Goal: Task Accomplishment & Management: Complete application form

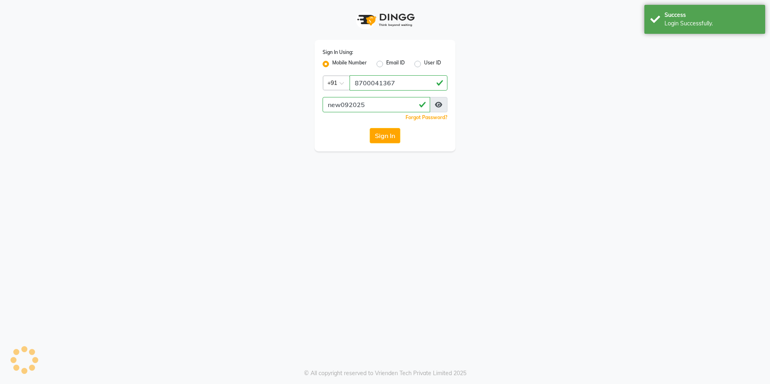
select select "service"
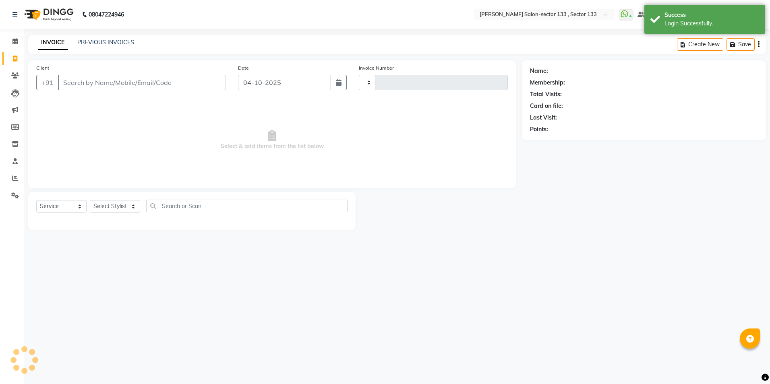
type input "2155"
select select "8302"
click at [83, 75] on input "Client" at bounding box center [142, 82] width 168 height 15
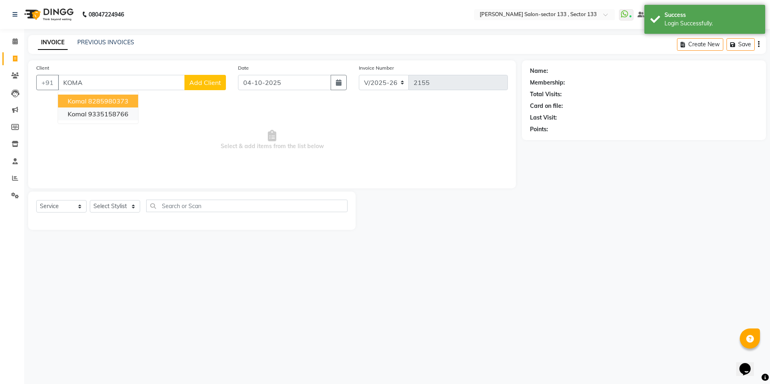
click at [100, 110] on ngb-highlight "9335158766" at bounding box center [108, 114] width 40 height 8
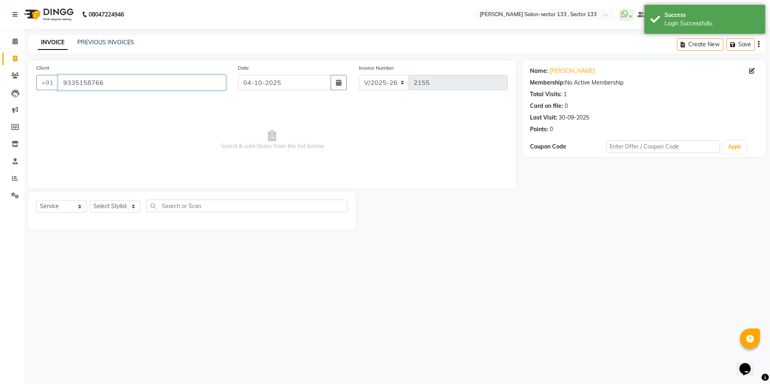
click at [113, 82] on input "9335158766" at bounding box center [142, 82] width 168 height 15
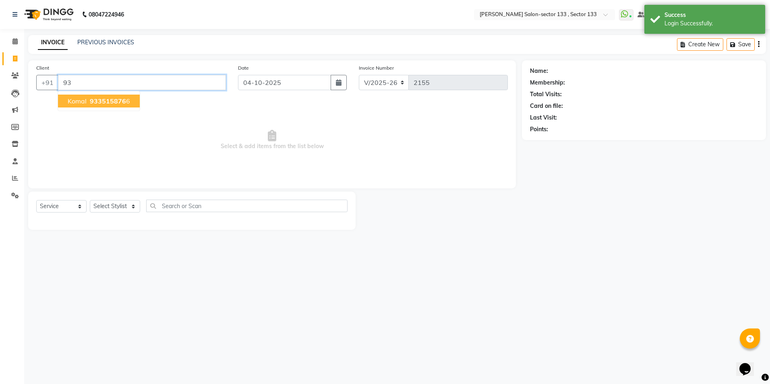
type input "9"
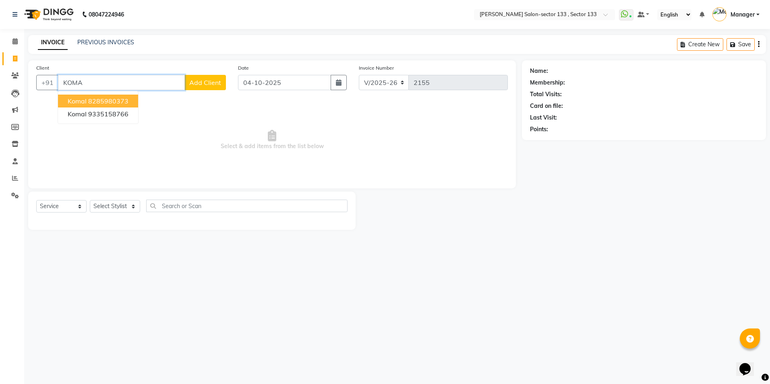
click at [118, 101] on ngb-highlight "8285980373" at bounding box center [108, 101] width 40 height 8
type input "8285980373"
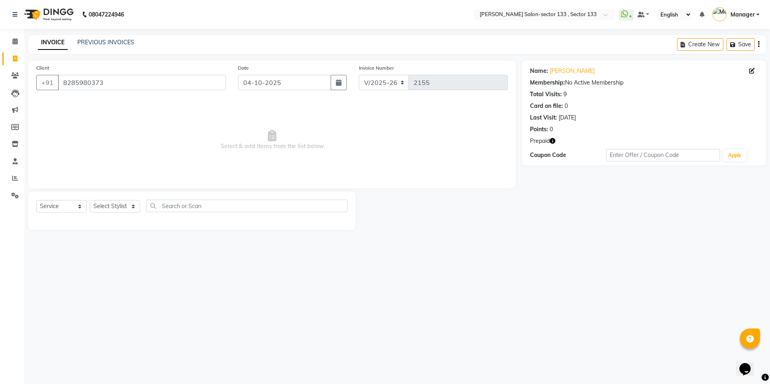
click at [555, 143] on icon "button" at bounding box center [553, 141] width 6 height 6
click at [495, 182] on div "Client [PHONE_NUMBER] Date [DATE] Invoice Number V/2025 V/[PHONE_NUMBER] Select…" at bounding box center [272, 124] width 488 height 128
click at [487, 196] on div at bounding box center [439, 211] width 167 height 38
click at [126, 210] on select "Select Stylist [PERSON_NAME] [PERSON_NAME] [PERSON_NAME] Manager Mehboob Owner …" at bounding box center [115, 206] width 50 height 12
select select "90535"
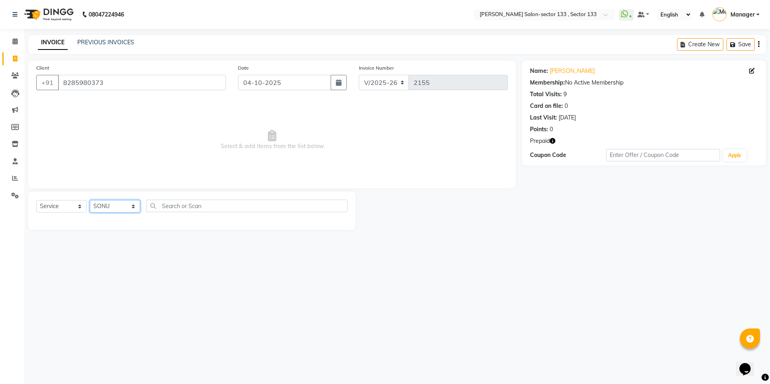
click at [90, 200] on select "Select Stylist [PERSON_NAME] [PERSON_NAME] [PERSON_NAME] Manager Mehboob Owner …" at bounding box center [115, 206] width 50 height 12
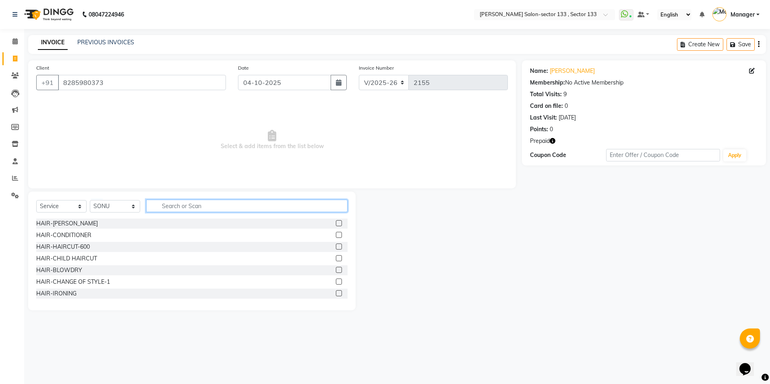
click at [177, 210] on input "text" at bounding box center [246, 206] width 201 height 12
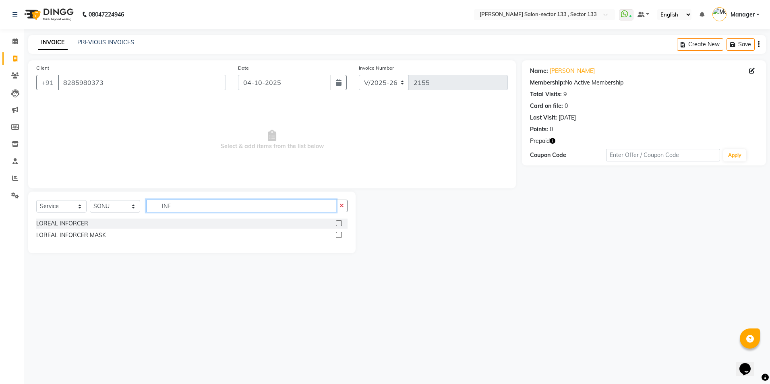
type input "INF"
click at [340, 220] on div at bounding box center [342, 224] width 12 height 10
click at [336, 226] on label at bounding box center [339, 223] width 6 height 6
click at [336, 226] on input "checkbox" at bounding box center [338, 223] width 5 height 5
checkbox input "true"
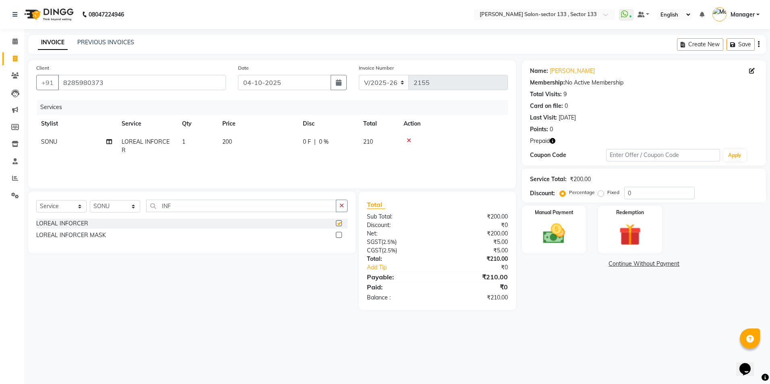
click at [340, 234] on label at bounding box center [339, 235] width 6 height 6
click at [340, 234] on input "checkbox" at bounding box center [338, 235] width 5 height 5
checkbox input "true"
checkbox input "false"
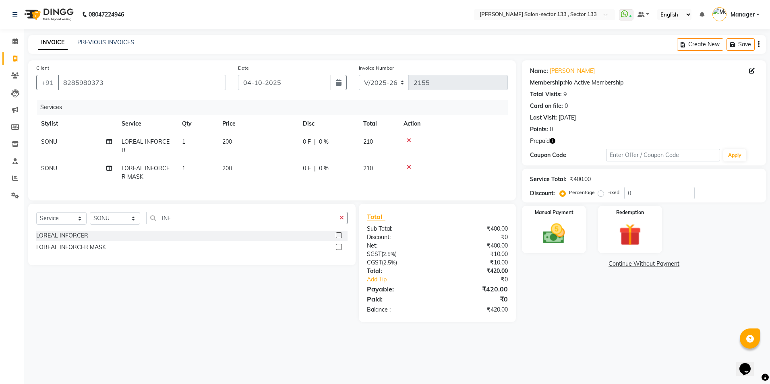
checkbox input "false"
click at [195, 222] on input "INF" at bounding box center [241, 218] width 190 height 12
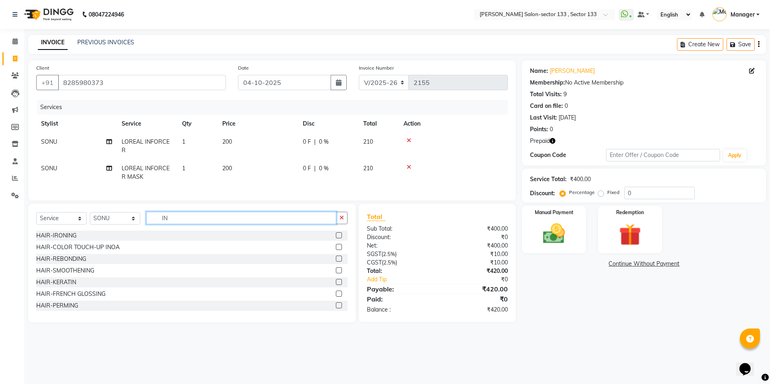
type input "I"
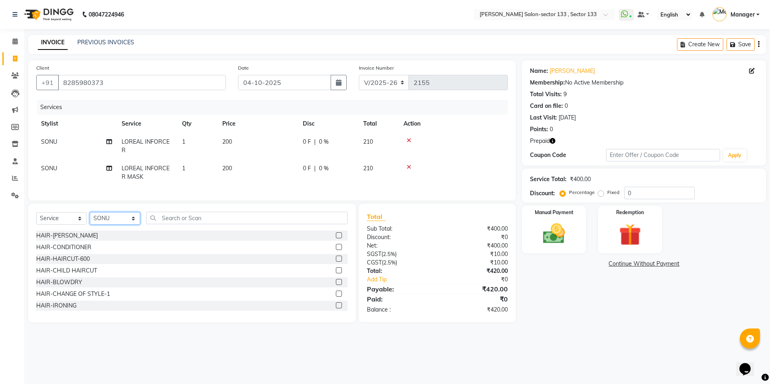
click at [126, 225] on select "Select Stylist [PERSON_NAME] [PERSON_NAME] [PERSON_NAME] Manager Mehboob Owner …" at bounding box center [115, 218] width 50 height 12
select select "83256"
click at [90, 218] on select "Select Stylist [PERSON_NAME] [PERSON_NAME] [PERSON_NAME] Manager Mehboob Owner …" at bounding box center [115, 218] width 50 height 12
click at [218, 221] on input "text" at bounding box center [246, 218] width 201 height 12
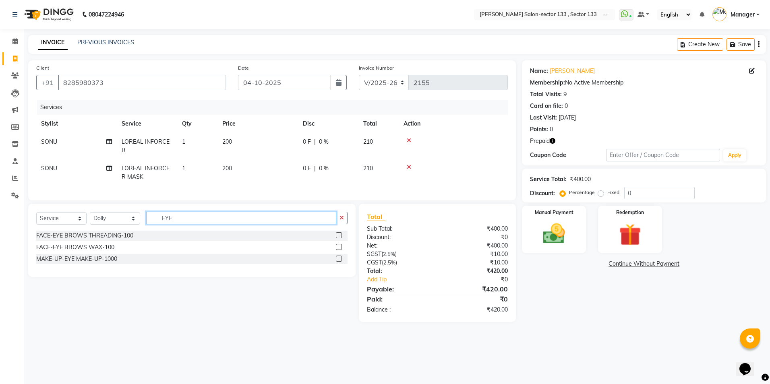
type input "EYE"
click at [344, 240] on div at bounding box center [342, 236] width 12 height 10
click at [336, 247] on div "FACE-EYE BROWS THREADING-100 FACE-EYE BROWS WAX-100 MAKE-UP-EYE MAKE-UP-1000" at bounding box center [191, 248] width 311 height 35
click at [336, 239] on label at bounding box center [339, 235] width 6 height 6
click at [336, 239] on input "checkbox" at bounding box center [338, 235] width 5 height 5
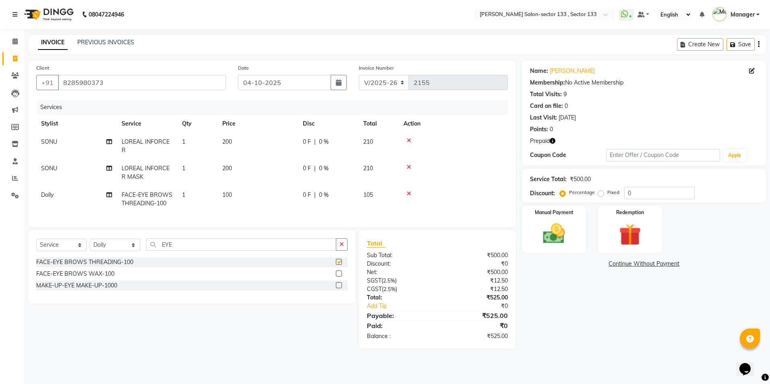
checkbox input "false"
click at [640, 230] on img at bounding box center [630, 235] width 37 height 29
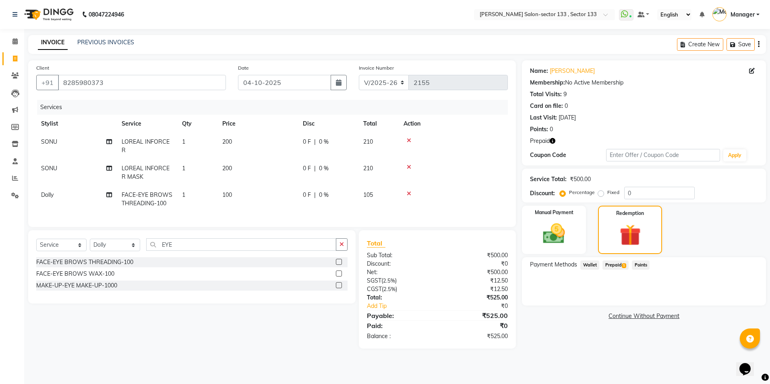
click at [612, 269] on span "Prepaid 1" at bounding box center [616, 265] width 26 height 9
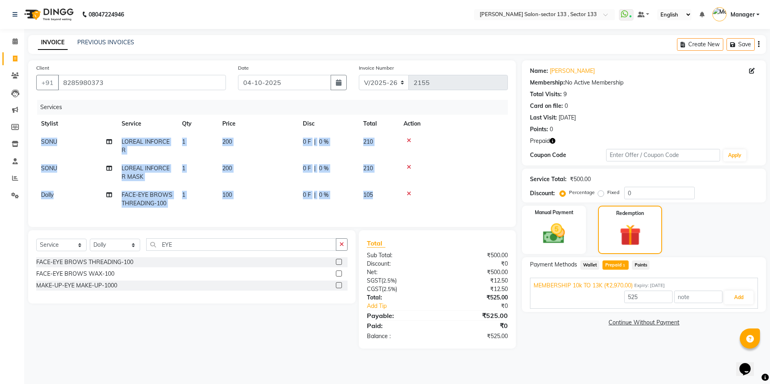
drag, startPoint x: 37, startPoint y: 145, endPoint x: 493, endPoint y: 213, distance: 461.2
click at [493, 213] on div "Services Stylist Service Qty Price Disc Total Action [PERSON_NAME] LOREAL INFOR…" at bounding box center [272, 159] width 472 height 119
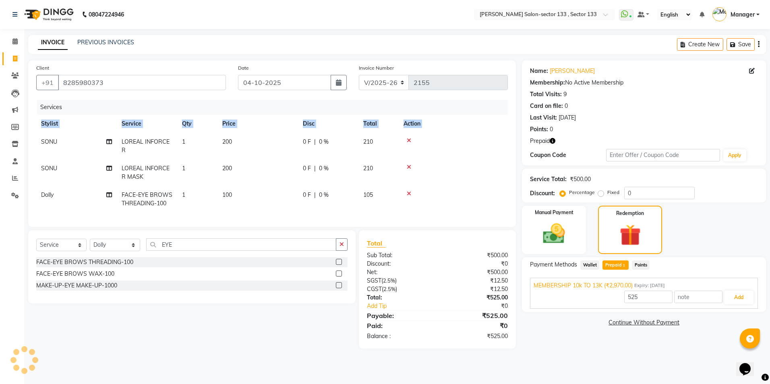
drag, startPoint x: 41, startPoint y: 137, endPoint x: 384, endPoint y: 215, distance: 352.4
click at [384, 215] on div "Services Stylist Service Qty Price Disc Total Action [PERSON_NAME] LOREAL INFOR…" at bounding box center [272, 159] width 472 height 119
click at [499, 166] on div at bounding box center [454, 167] width 100 height 6
drag, startPoint x: 392, startPoint y: 147, endPoint x: 154, endPoint y: 214, distance: 247.5
click at [154, 214] on div "Services Stylist Service Qty Price Disc Total Action [PERSON_NAME] LOREAL INFOR…" at bounding box center [272, 159] width 472 height 119
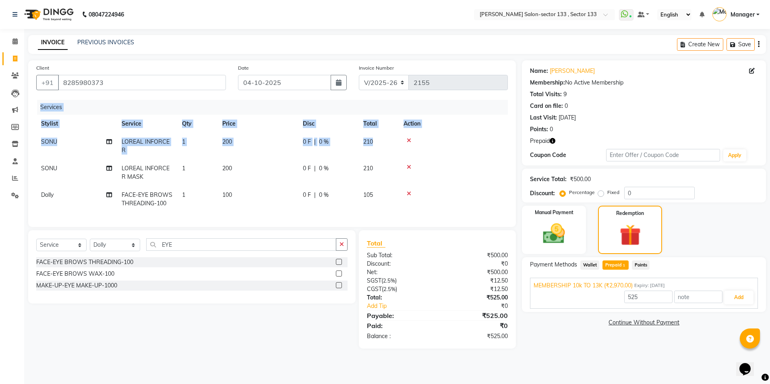
click at [46, 157] on td "SONU" at bounding box center [76, 146] width 81 height 27
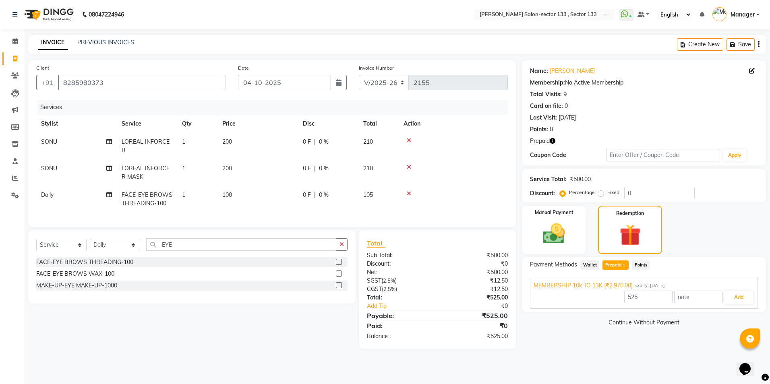
select select "90535"
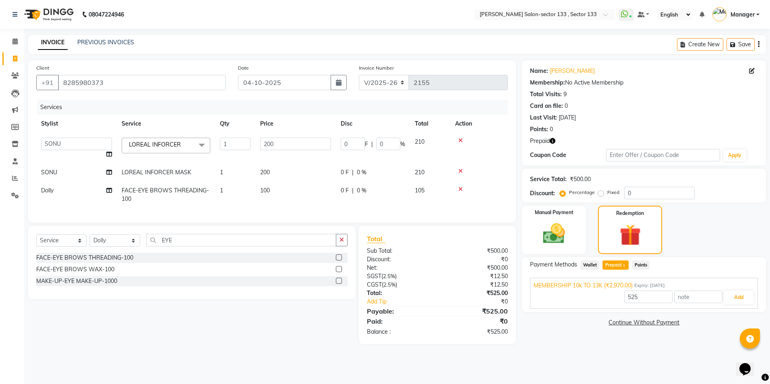
drag, startPoint x: 37, startPoint y: 138, endPoint x: 451, endPoint y: 194, distance: 417.2
click at [459, 185] on tbody "[PERSON_NAME] [PERSON_NAME] [PERSON_NAME] Manager Mehboob Owner id [PERSON_NAME…" at bounding box center [272, 170] width 472 height 75
drag, startPoint x: 451, startPoint y: 194, endPoint x: 436, endPoint y: 202, distance: 16.4
click at [436, 202] on tr "Dolly FACE-EYE BROWS THREADING-100 1 100 0 F | 0 % 105" at bounding box center [272, 195] width 472 height 27
drag, startPoint x: 39, startPoint y: 133, endPoint x: 443, endPoint y: 193, distance: 408.2
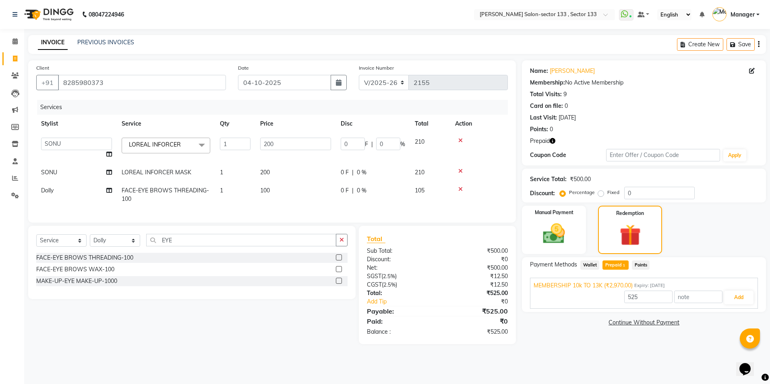
click at [443, 193] on tbody "[PERSON_NAME] [PERSON_NAME] [PERSON_NAME] Manager Mehboob Owner id [PERSON_NAME…" at bounding box center [272, 170] width 472 height 75
click at [443, 193] on td "105" at bounding box center [430, 195] width 40 height 27
select select "83256"
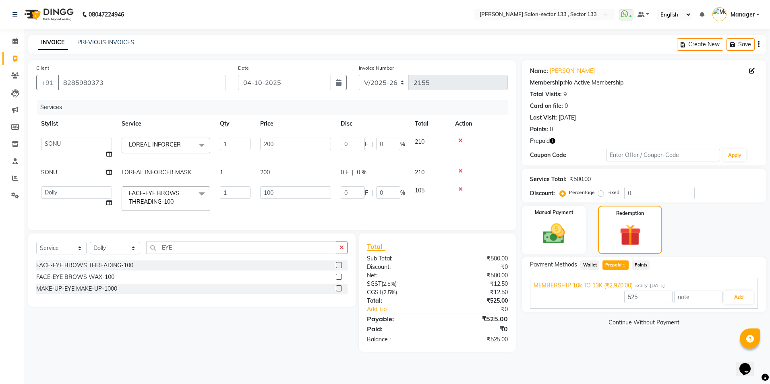
click at [554, 141] on icon "button" at bounding box center [553, 141] width 6 height 6
click at [485, 198] on td at bounding box center [479, 199] width 58 height 34
click at [90, 188] on select "[PERSON_NAME] [PERSON_NAME] [PERSON_NAME] Manager Mehboob Owner id [PERSON_NAME…" at bounding box center [76, 193] width 71 height 12
click at [238, 214] on div "Services Stylist Service Qty Price Disc Total Action [PERSON_NAME] [PERSON_NAME…" at bounding box center [272, 161] width 472 height 122
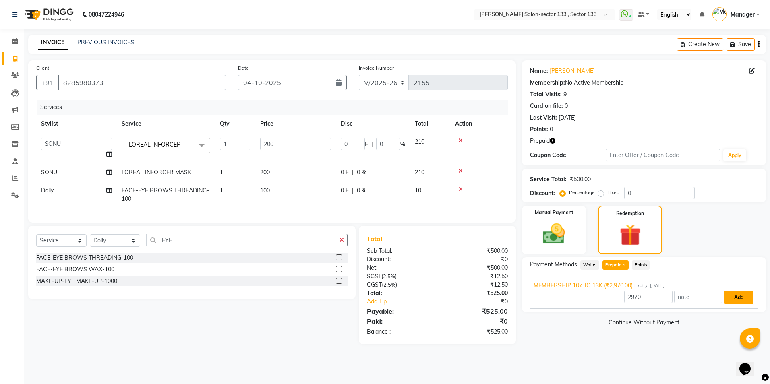
click at [732, 297] on button "Add" at bounding box center [738, 298] width 29 height 14
click at [623, 267] on span "1" at bounding box center [624, 266] width 4 height 5
type input "525"
click at [747, 299] on button "Add" at bounding box center [738, 298] width 29 height 14
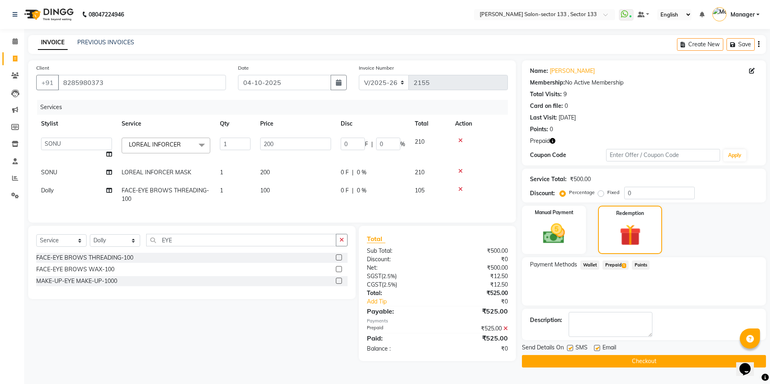
click at [563, 359] on button "Checkout" at bounding box center [644, 361] width 244 height 12
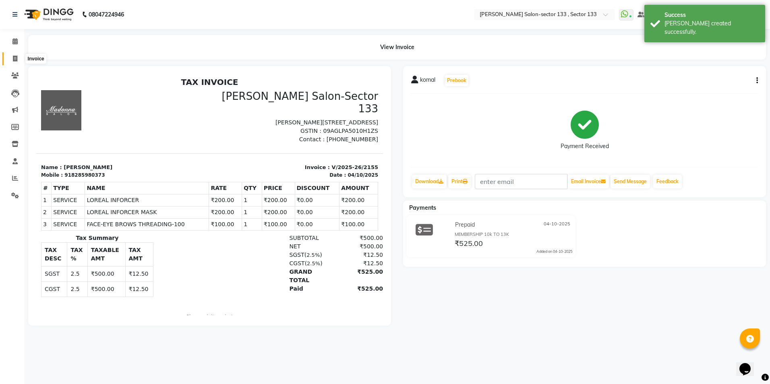
click at [12, 54] on link "Invoice" at bounding box center [11, 58] width 19 height 13
select select "service"
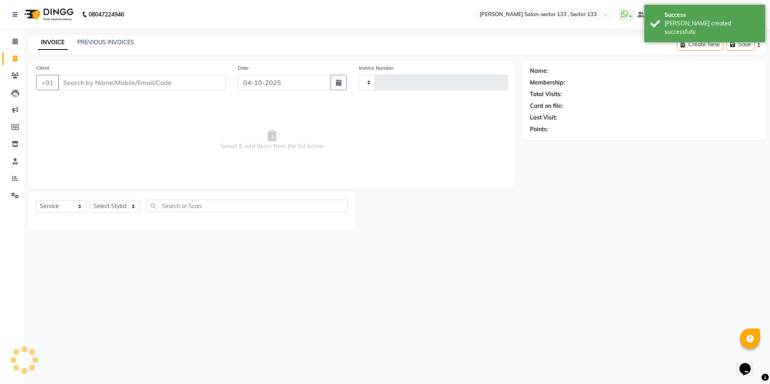
type input "2156"
select select "8302"
click at [110, 213] on div "Select Service Product Membership Package Voucher Prepaid Gift Card Select Styl…" at bounding box center [191, 209] width 311 height 19
click at [110, 208] on select "Select Stylist [PERSON_NAME] [PERSON_NAME] [PERSON_NAME] Manager Mehboob Owner …" at bounding box center [115, 206] width 50 height 12
select select "90932"
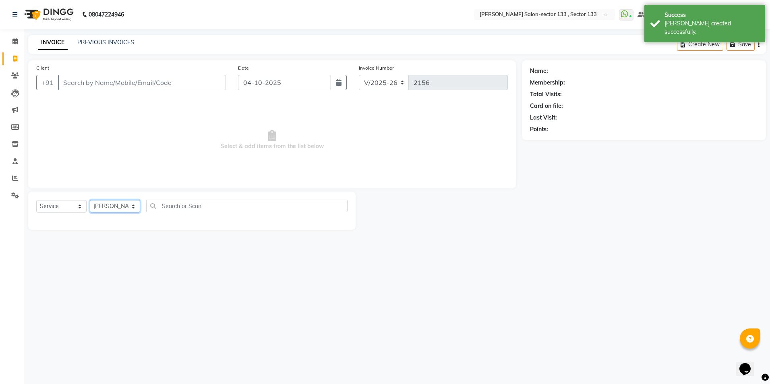
click at [90, 200] on select "Select Stylist [PERSON_NAME] [PERSON_NAME] [PERSON_NAME] Manager Mehboob Owner …" at bounding box center [115, 206] width 50 height 12
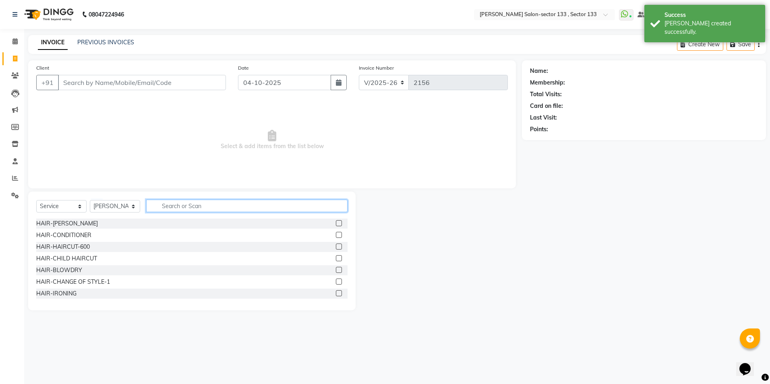
click at [193, 207] on input "text" at bounding box center [246, 206] width 201 height 12
type input "EYE"
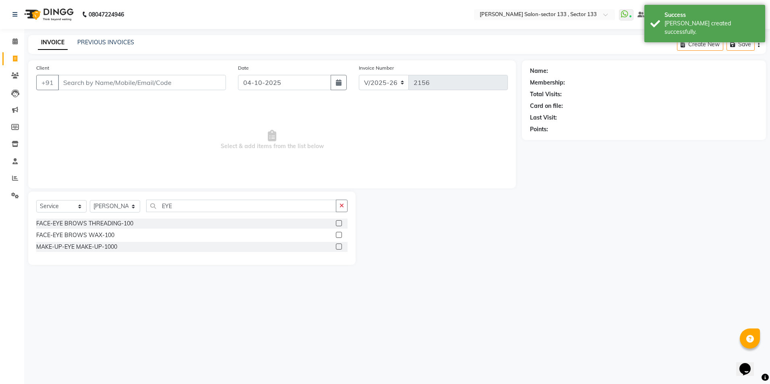
click at [343, 222] on div at bounding box center [342, 224] width 12 height 10
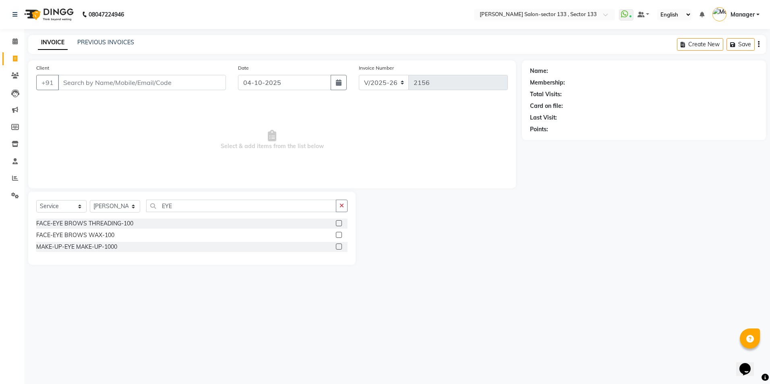
click at [343, 223] on div at bounding box center [342, 224] width 12 height 10
click at [340, 222] on label at bounding box center [339, 223] width 6 height 6
click at [340, 222] on input "checkbox" at bounding box center [338, 223] width 5 height 5
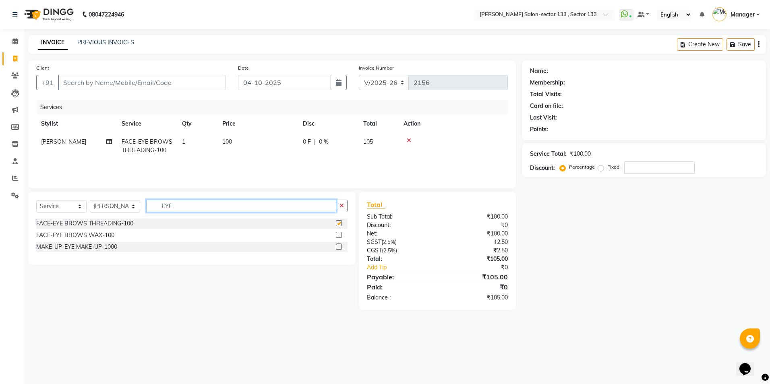
click at [299, 210] on input "EYE" at bounding box center [241, 206] width 190 height 12
checkbox input "false"
type input "E"
type input "UPP"
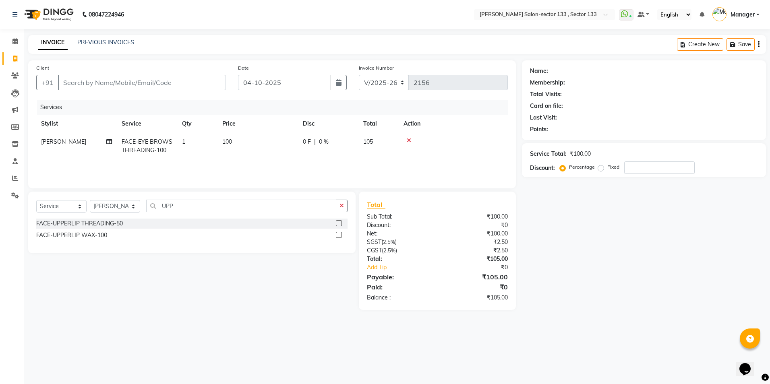
click at [341, 223] on label at bounding box center [339, 223] width 6 height 6
click at [341, 223] on input "checkbox" at bounding box center [338, 223] width 5 height 5
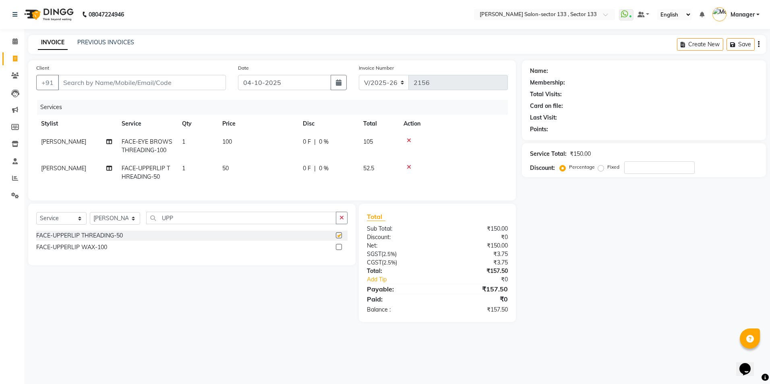
checkbox input "false"
click at [184, 231] on div "Select Service Product Membership Package Voucher Prepaid Gift Card Select Styl…" at bounding box center [191, 221] width 311 height 19
click at [186, 224] on input "UPP" at bounding box center [241, 218] width 190 height 12
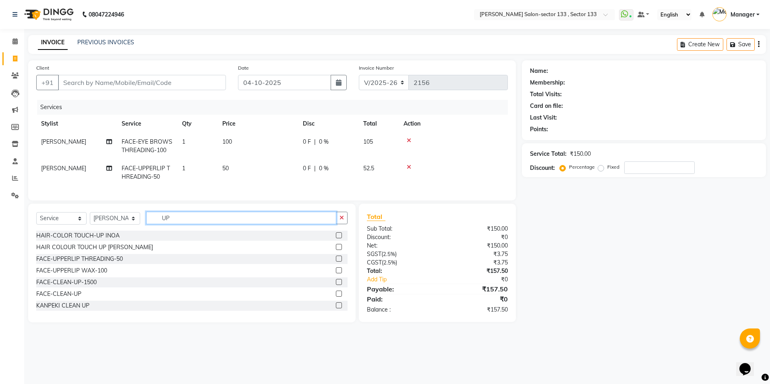
type input "U"
type input "LU"
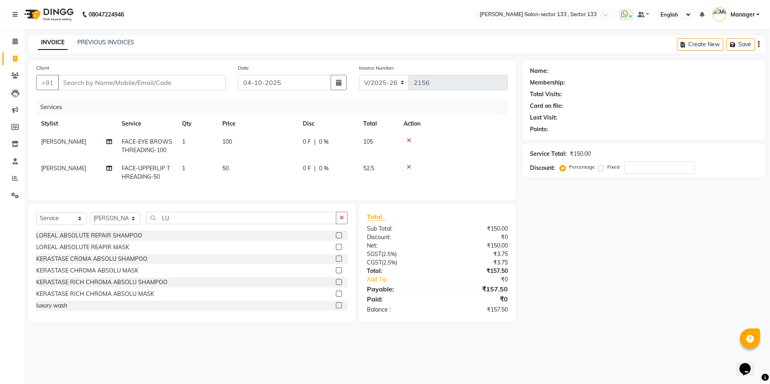
click at [336, 309] on label at bounding box center [339, 306] width 6 height 6
click at [336, 309] on input "checkbox" at bounding box center [338, 305] width 5 height 5
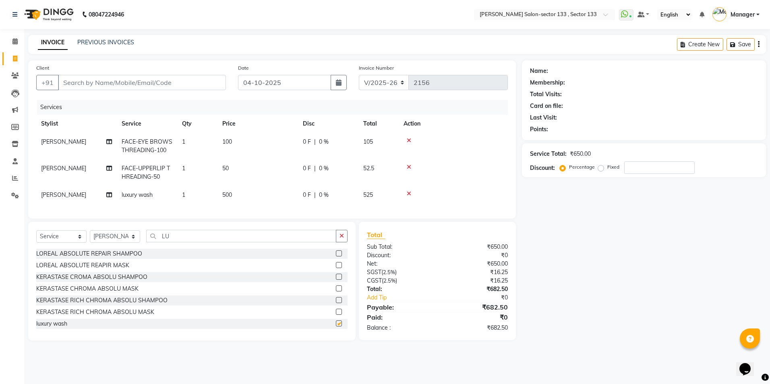
checkbox input "false"
click at [144, 83] on input "Client" at bounding box center [142, 82] width 168 height 15
type input "S"
type input "0"
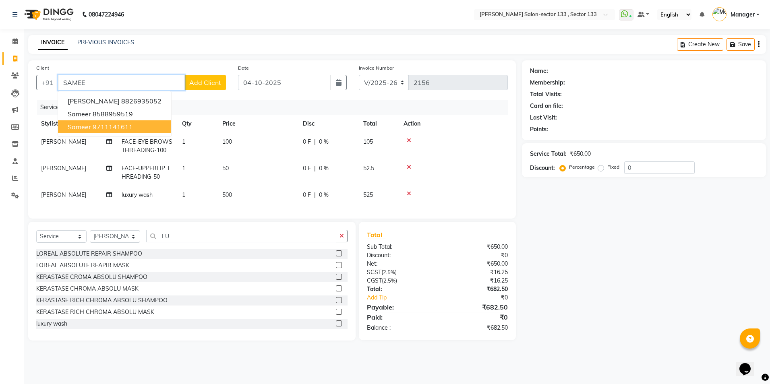
click at [138, 128] on button "sameer 9711141611" at bounding box center [114, 126] width 113 height 13
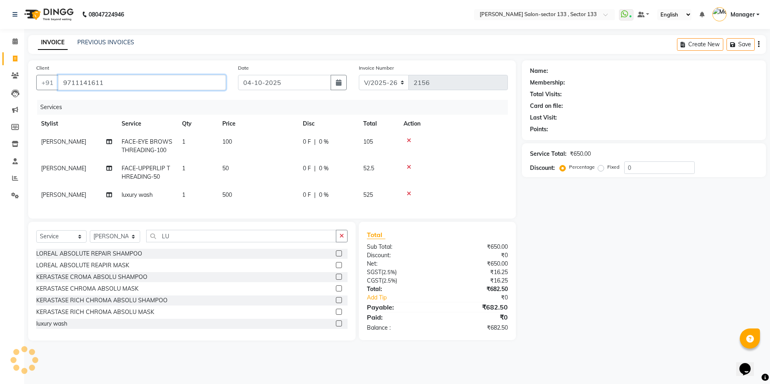
type input "9711141611"
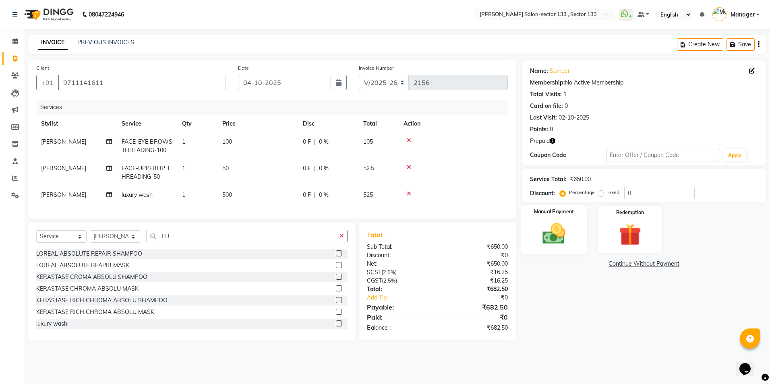
click at [579, 252] on div "Manual Payment" at bounding box center [554, 230] width 66 height 50
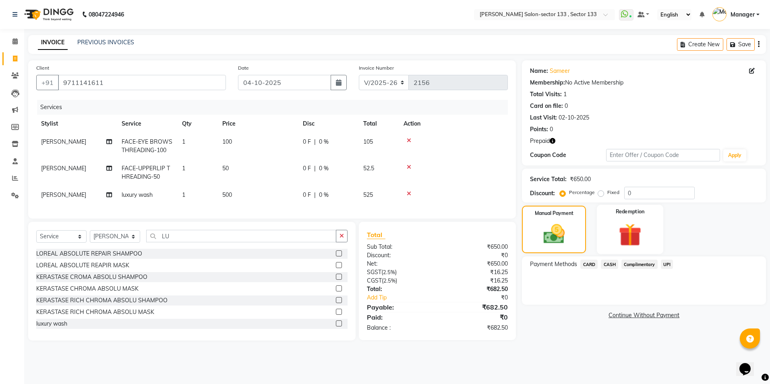
click at [629, 228] on img at bounding box center [630, 235] width 37 height 29
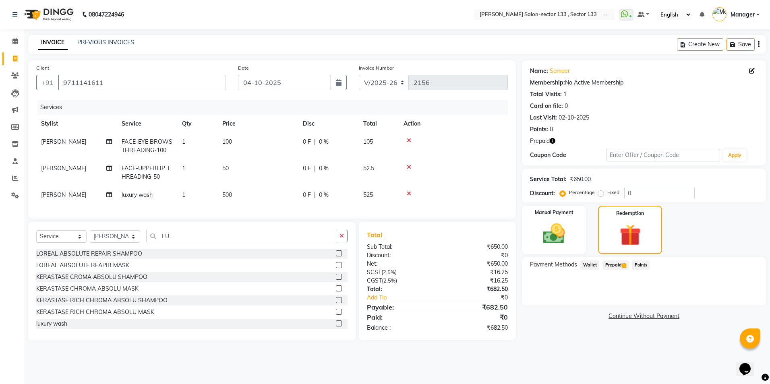
click at [613, 258] on div "Payment Methods Wallet Prepaid 1 Points" at bounding box center [644, 281] width 244 height 48
click at [615, 266] on span "Prepaid 1" at bounding box center [616, 265] width 26 height 9
click at [743, 298] on button "Add" at bounding box center [738, 298] width 29 height 14
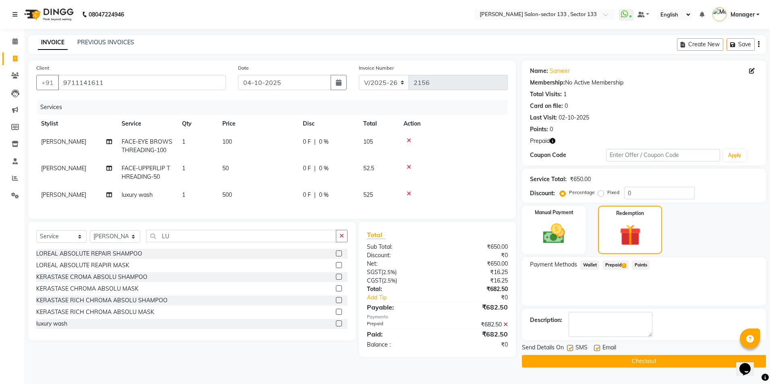
click at [71, 191] on td "[PERSON_NAME]" at bounding box center [76, 195] width 81 height 18
select select "90932"
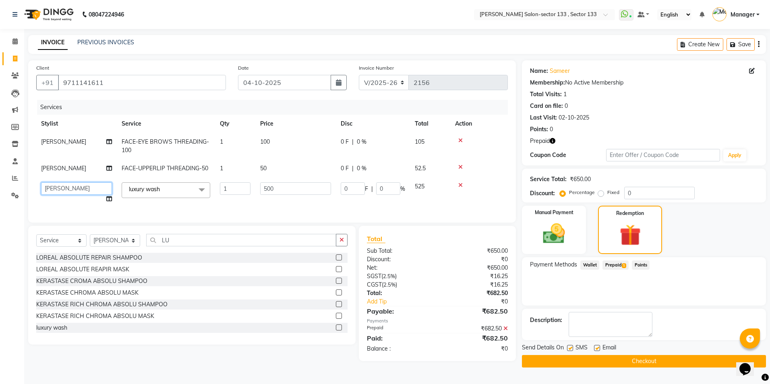
click at [71, 191] on select "[PERSON_NAME] [PERSON_NAME] [PERSON_NAME] Manager Mehboob Owner id [PERSON_NAME…" at bounding box center [76, 189] width 71 height 12
select select "84597"
click at [587, 364] on button "Checkout" at bounding box center [644, 361] width 244 height 12
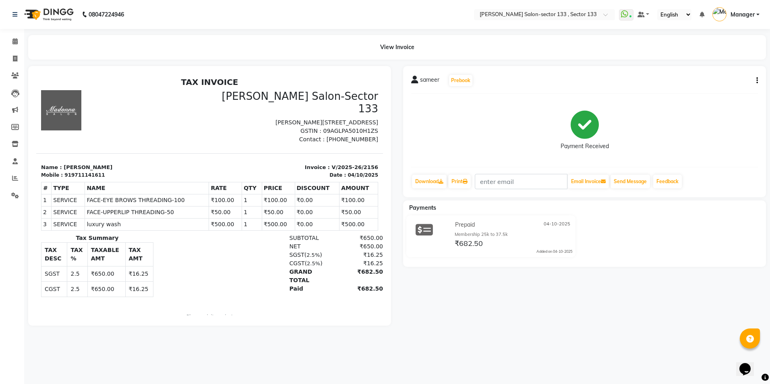
click at [311, 164] on p "Invoice : V/2025-26/2156" at bounding box center [297, 168] width 164 height 8
click at [13, 56] on icon at bounding box center [15, 59] width 4 height 6
select select "service"
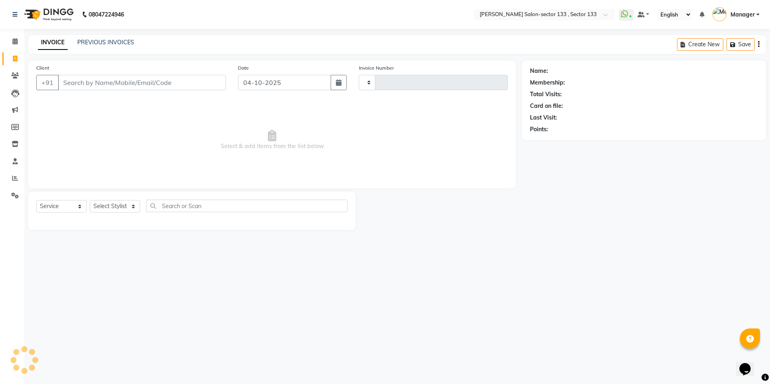
type input "2157"
select select "8302"
click at [73, 84] on input "Client" at bounding box center [142, 82] width 168 height 15
type input "9582379061"
click at [196, 82] on span "Add Client" at bounding box center [205, 83] width 32 height 8
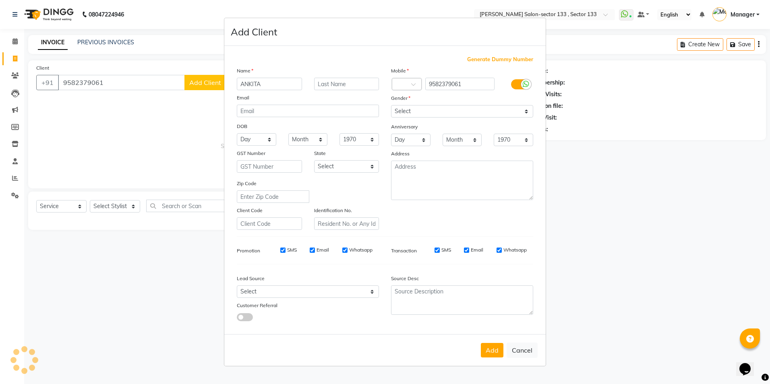
type input "ANKITA"
click at [389, 113] on div "Select [DEMOGRAPHIC_DATA] [DEMOGRAPHIC_DATA] Other Prefer Not To Say" at bounding box center [462, 111] width 154 height 12
click at [396, 114] on select "Select [DEMOGRAPHIC_DATA] [DEMOGRAPHIC_DATA] Other Prefer Not To Say" at bounding box center [462, 111] width 142 height 12
select select "[DEMOGRAPHIC_DATA]"
click at [391, 105] on select "Select [DEMOGRAPHIC_DATA] [DEMOGRAPHIC_DATA] Other Prefer Not To Say" at bounding box center [462, 111] width 142 height 12
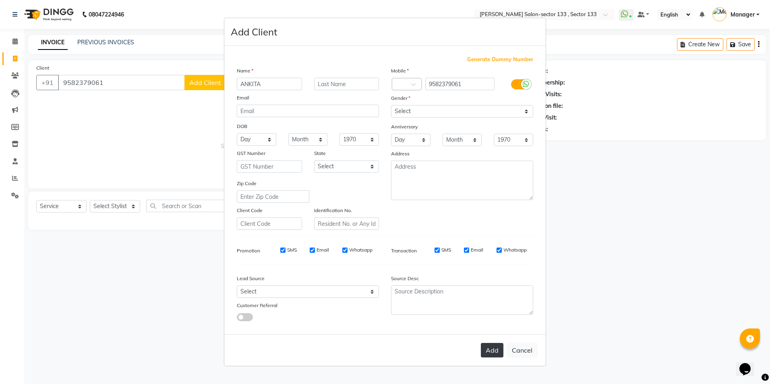
click at [488, 353] on button "Add" at bounding box center [492, 350] width 23 height 15
click at [494, 352] on div "Add Cancel" at bounding box center [385, 350] width 322 height 32
click at [453, 115] on select "Select [DEMOGRAPHIC_DATA] [DEMOGRAPHIC_DATA] Other Prefer Not To Say" at bounding box center [462, 111] width 142 height 12
click at [391, 105] on select "Select [DEMOGRAPHIC_DATA] [DEMOGRAPHIC_DATA] Other Prefer Not To Say" at bounding box center [462, 111] width 142 height 12
click at [499, 351] on div "Add Cancel" at bounding box center [385, 350] width 322 height 32
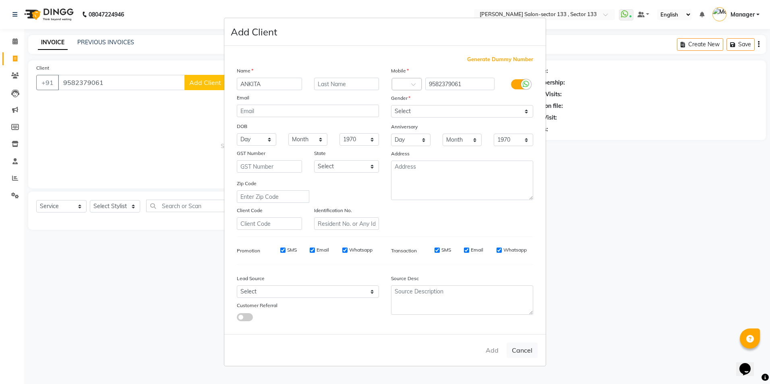
drag, startPoint x: 109, startPoint y: 79, endPoint x: 73, endPoint y: 82, distance: 36.0
click at [73, 82] on ngb-modal-window "Add Client Generate Dummy Number Name [PERSON_NAME] Email DOB Day 01 02 03 04 0…" at bounding box center [385, 192] width 770 height 384
drag, startPoint x: 62, startPoint y: 82, endPoint x: 80, endPoint y: 82, distance: 17.7
click at [80, 82] on ngb-modal-window "Add Client Generate Dummy Number Name [PERSON_NAME] Email DOB Day 01 02 03 04 0…" at bounding box center [385, 192] width 770 height 384
click at [81, 82] on ngb-modal-window "Add Client Generate Dummy Number Name [PERSON_NAME] Email DOB Day 01 02 03 04 0…" at bounding box center [385, 192] width 770 height 384
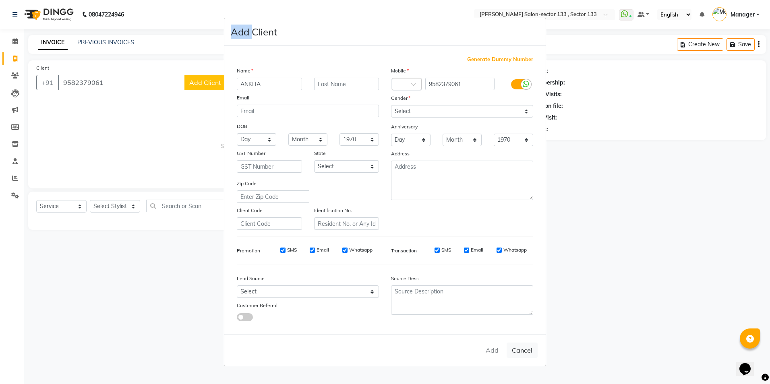
click at [81, 82] on ngb-modal-window "Add Client Generate Dummy Number Name [PERSON_NAME] Email DOB Day 01 02 03 04 0…" at bounding box center [385, 192] width 770 height 384
click at [140, 83] on ngb-modal-window "Add Client Generate Dummy Number Name [PERSON_NAME] Email DOB Day 01 02 03 04 0…" at bounding box center [385, 192] width 770 height 384
click at [64, 80] on ngb-modal-window "Add Client Generate Dummy Number Name [PERSON_NAME] Email DOB Day 01 02 03 04 0…" at bounding box center [385, 192] width 770 height 384
drag, startPoint x: 64, startPoint y: 80, endPoint x: 124, endPoint y: 83, distance: 60.5
click at [64, 81] on ngb-modal-window "Add Client Generate Dummy Number Name [PERSON_NAME] Email DOB Day 01 02 03 04 0…" at bounding box center [385, 192] width 770 height 384
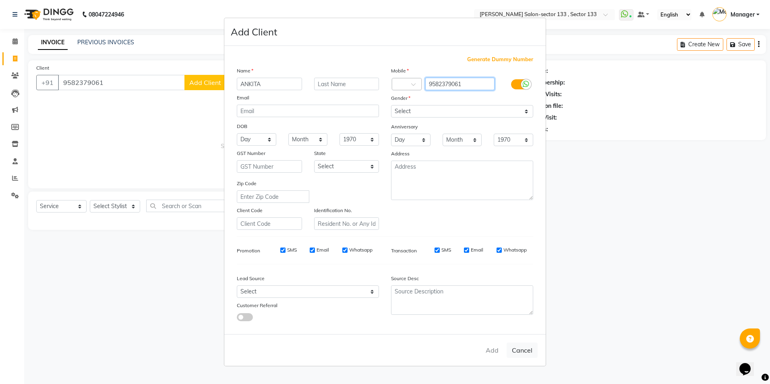
drag, startPoint x: 428, startPoint y: 83, endPoint x: 463, endPoint y: 83, distance: 34.7
click at [463, 83] on input "9582379061" at bounding box center [461, 84] width 70 height 12
click at [124, 126] on ngb-modal-window "Add Client Generate Dummy Number Name [PERSON_NAME] Email DOB Day 01 02 03 04 0…" at bounding box center [385, 192] width 770 height 384
click at [519, 348] on button "Cancel" at bounding box center [522, 350] width 31 height 15
select select
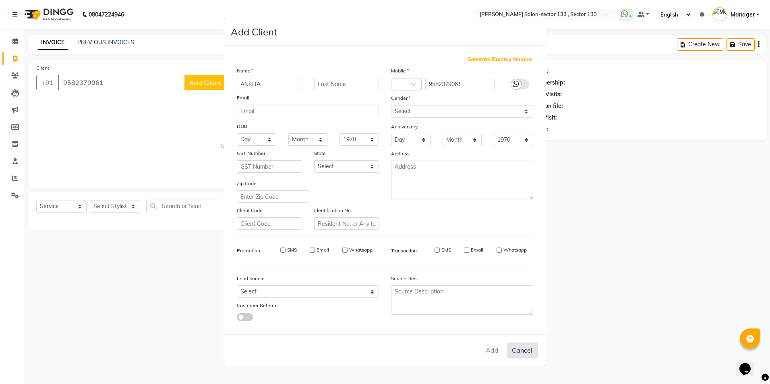
select select
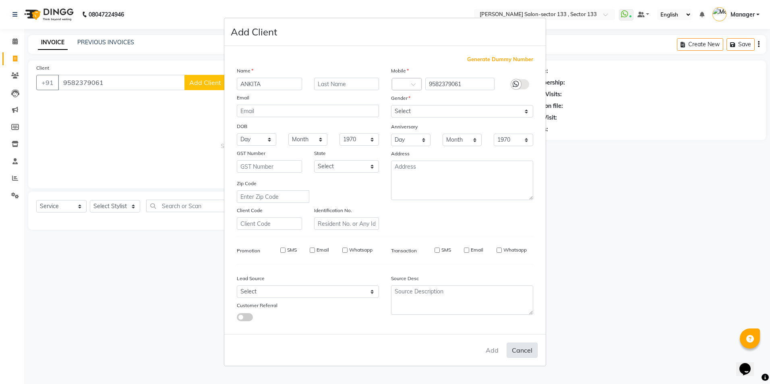
select select
checkbox input "false"
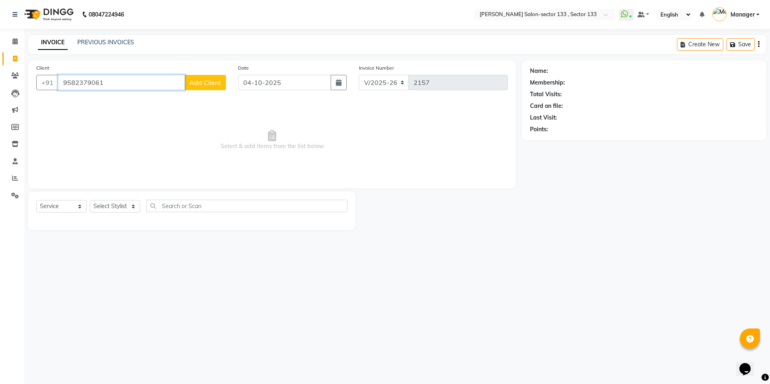
click at [104, 83] on input "9582379061" at bounding box center [121, 82] width 127 height 15
click at [102, 83] on input "9582379061" at bounding box center [121, 82] width 127 height 15
paste input "9582379061"
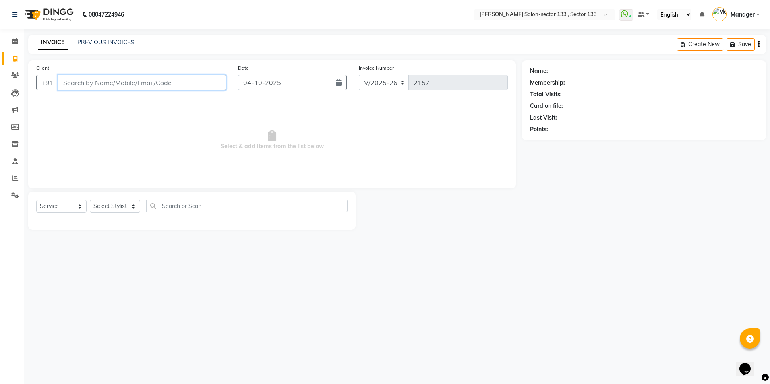
type input "9582379061"
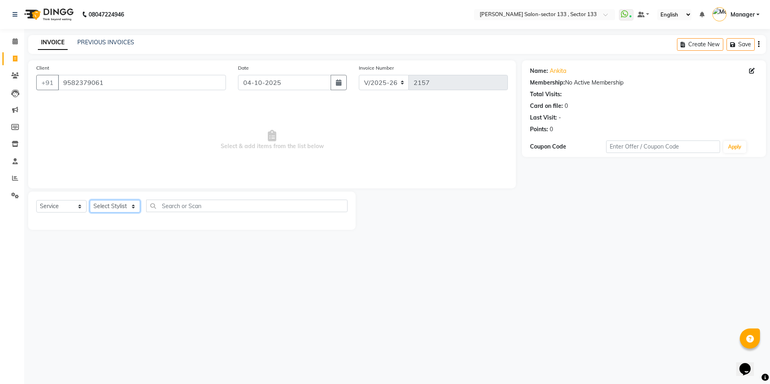
drag, startPoint x: 108, startPoint y: 206, endPoint x: 110, endPoint y: 214, distance: 8.1
click at [108, 206] on select "Select Stylist [PERSON_NAME] [PERSON_NAME] [PERSON_NAME] Manager Mehboob Owner …" at bounding box center [115, 206] width 50 height 12
select select "90931"
click at [90, 200] on select "Select Stylist [PERSON_NAME] [PERSON_NAME] [PERSON_NAME] Manager Mehboob Owner …" at bounding box center [115, 206] width 50 height 12
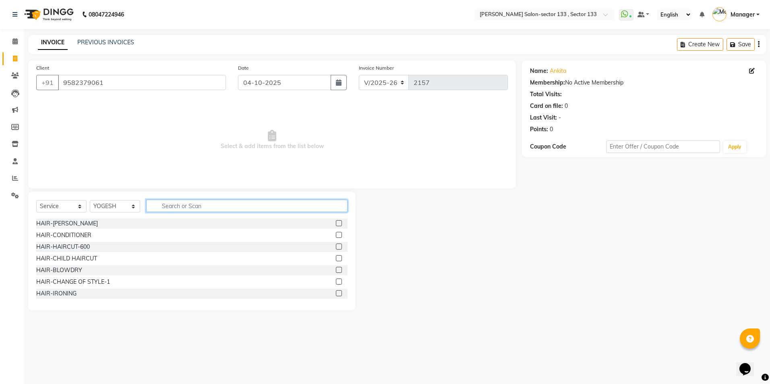
click at [187, 206] on input "text" at bounding box center [246, 206] width 201 height 12
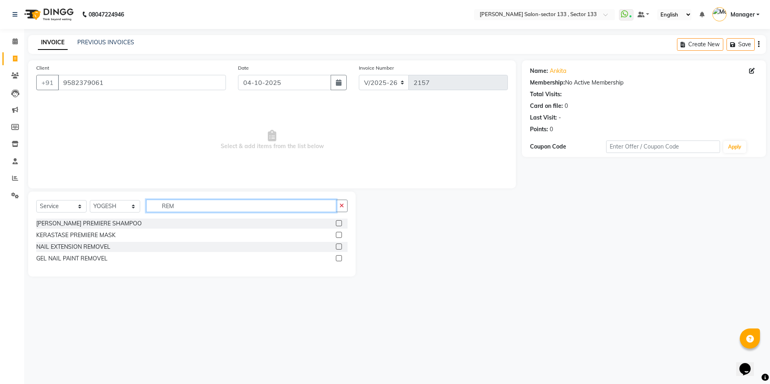
type input "REM"
click at [338, 245] on label at bounding box center [339, 247] width 6 height 6
click at [338, 245] on input "checkbox" at bounding box center [338, 247] width 5 height 5
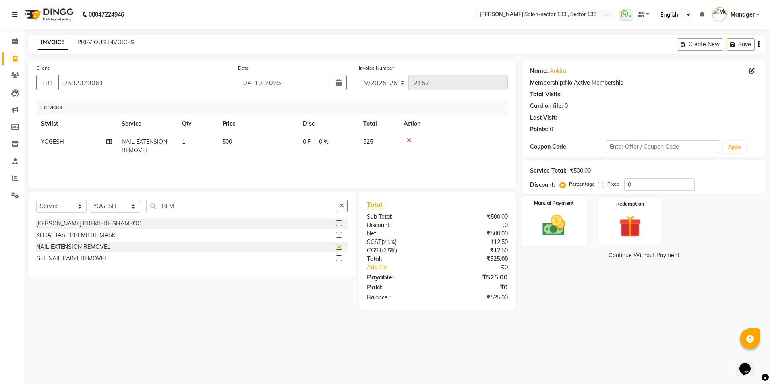
checkbox input "false"
click at [553, 228] on img at bounding box center [554, 225] width 37 height 27
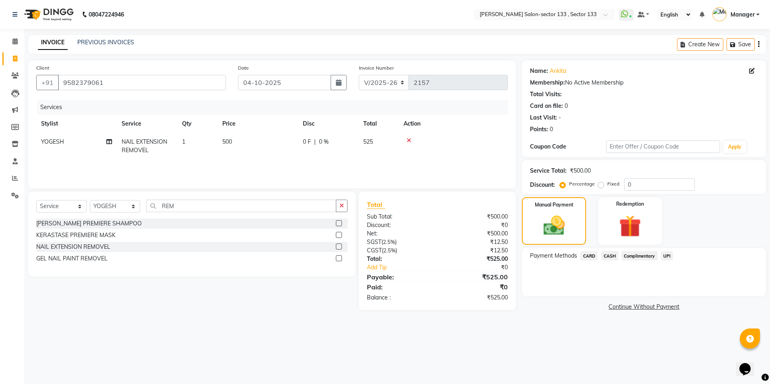
click at [675, 255] on div "Payment Methods CARD CASH Complimentary UPI" at bounding box center [644, 256] width 228 height 11
click at [668, 255] on span "UPI" at bounding box center [667, 255] width 12 height 9
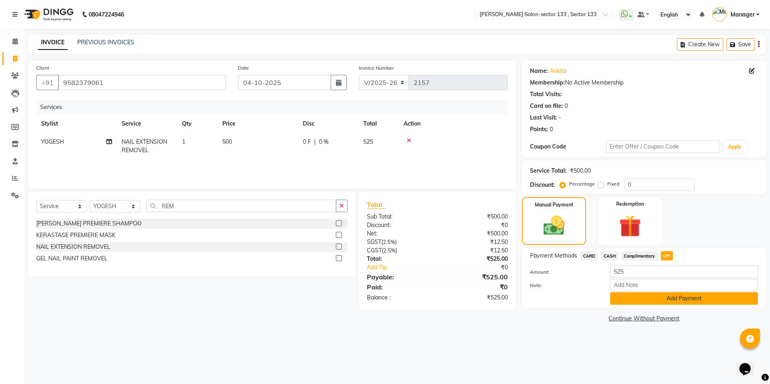
click at [649, 301] on button "Add Payment" at bounding box center [684, 299] width 148 height 12
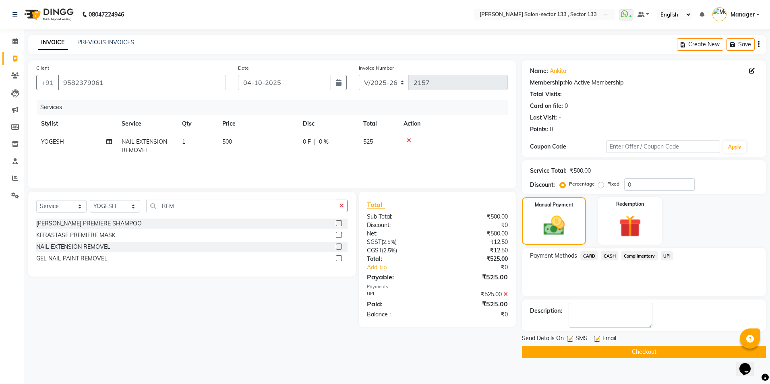
click at [624, 354] on button "Checkout" at bounding box center [644, 352] width 244 height 12
